Goal: Task Accomplishment & Management: Complete application form

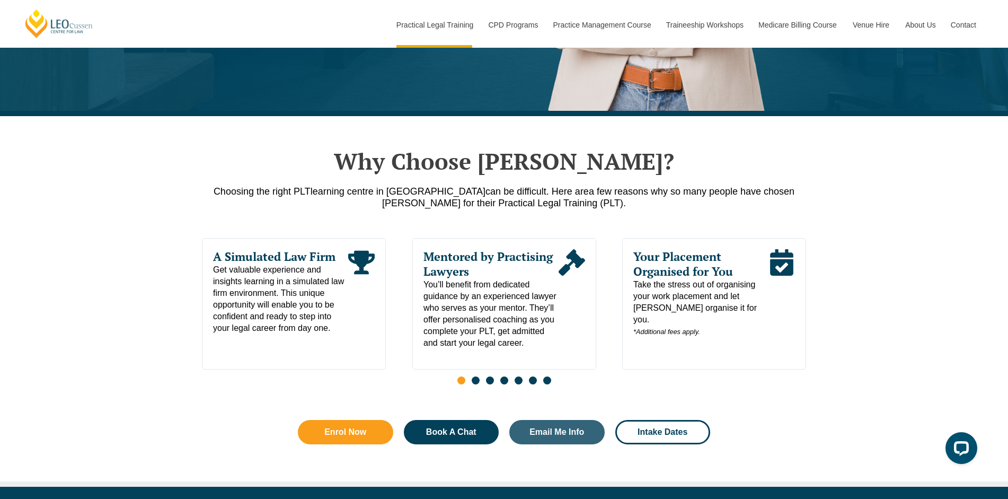
scroll to position [433, 0]
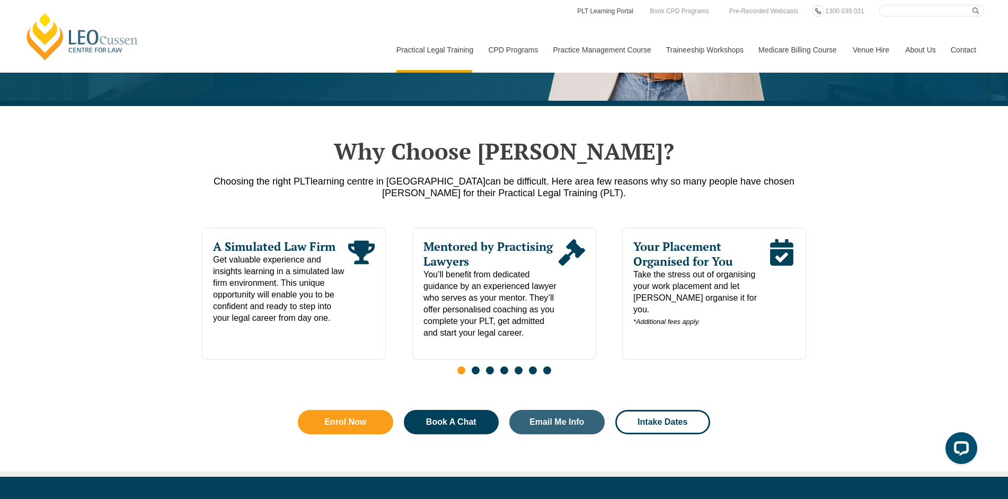
click at [611, 11] on link "PLT Learning Portal" at bounding box center [605, 11] width 58 height 12
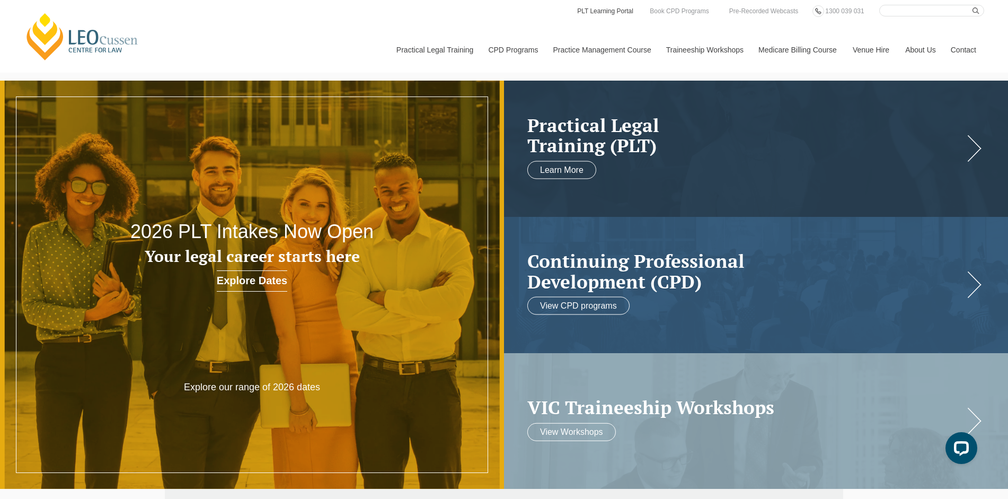
click at [619, 12] on link "PLT Learning Portal" at bounding box center [605, 11] width 58 height 12
